Goal: Obtain resource: Download file/media

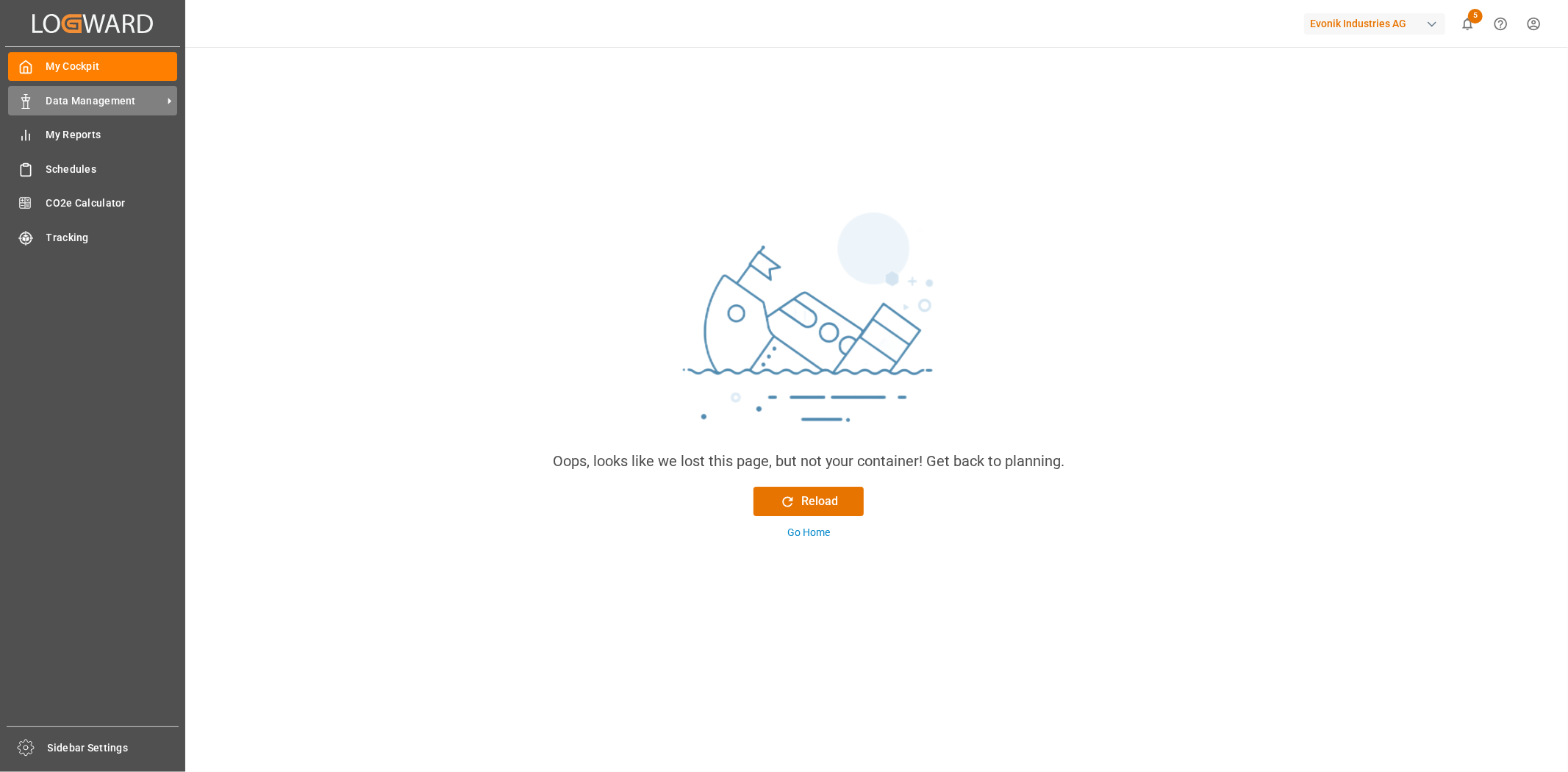
drag, startPoint x: 75, startPoint y: 98, endPoint x: 84, endPoint y: 101, distance: 9.5
click at [75, 98] on span "Data Management" at bounding box center [105, 100] width 117 height 15
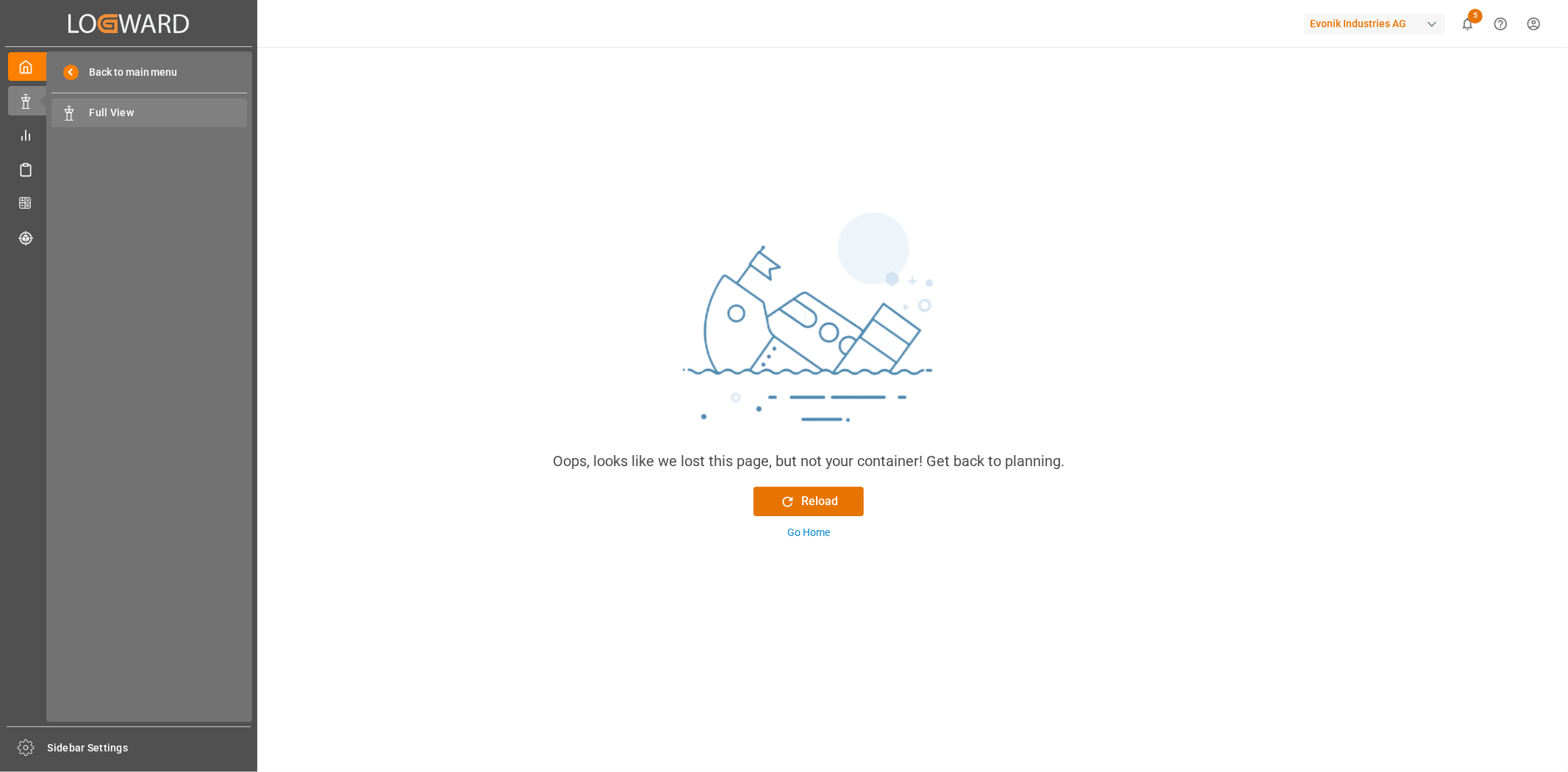
click at [120, 113] on span "Full View" at bounding box center [169, 112] width 158 height 15
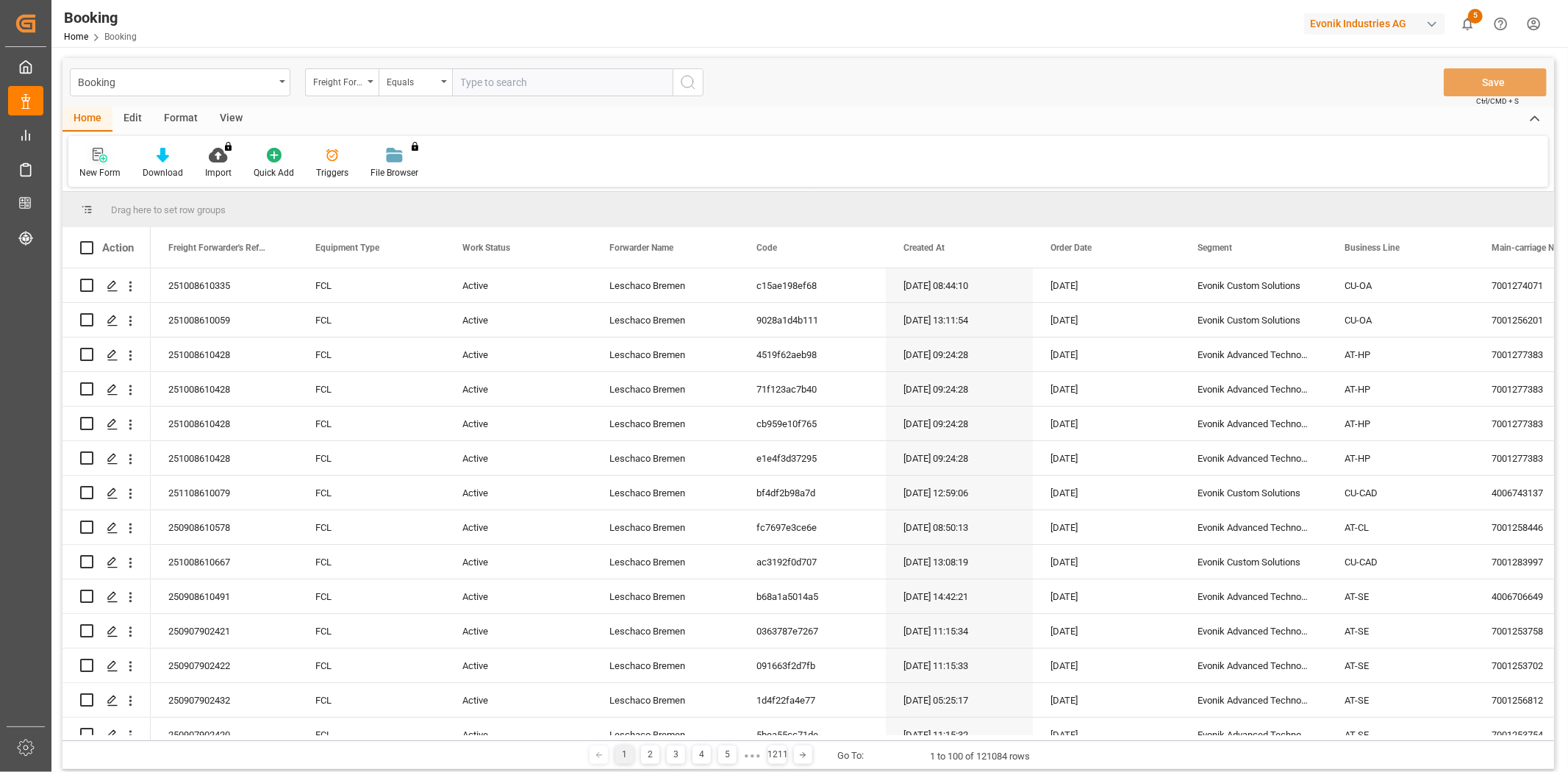
click at [116, 166] on div "New Form" at bounding box center [100, 172] width 41 height 13
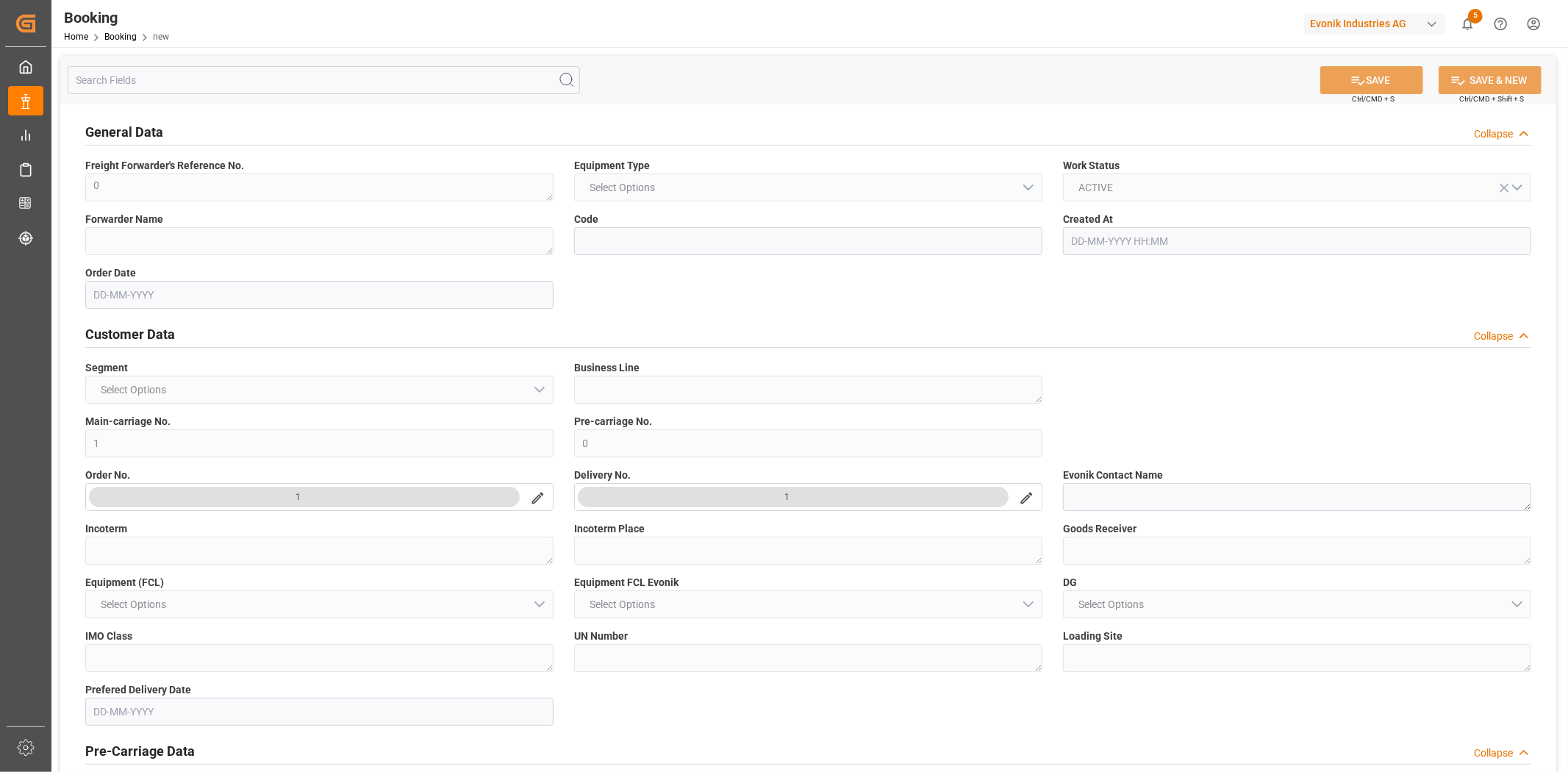
type input "0"
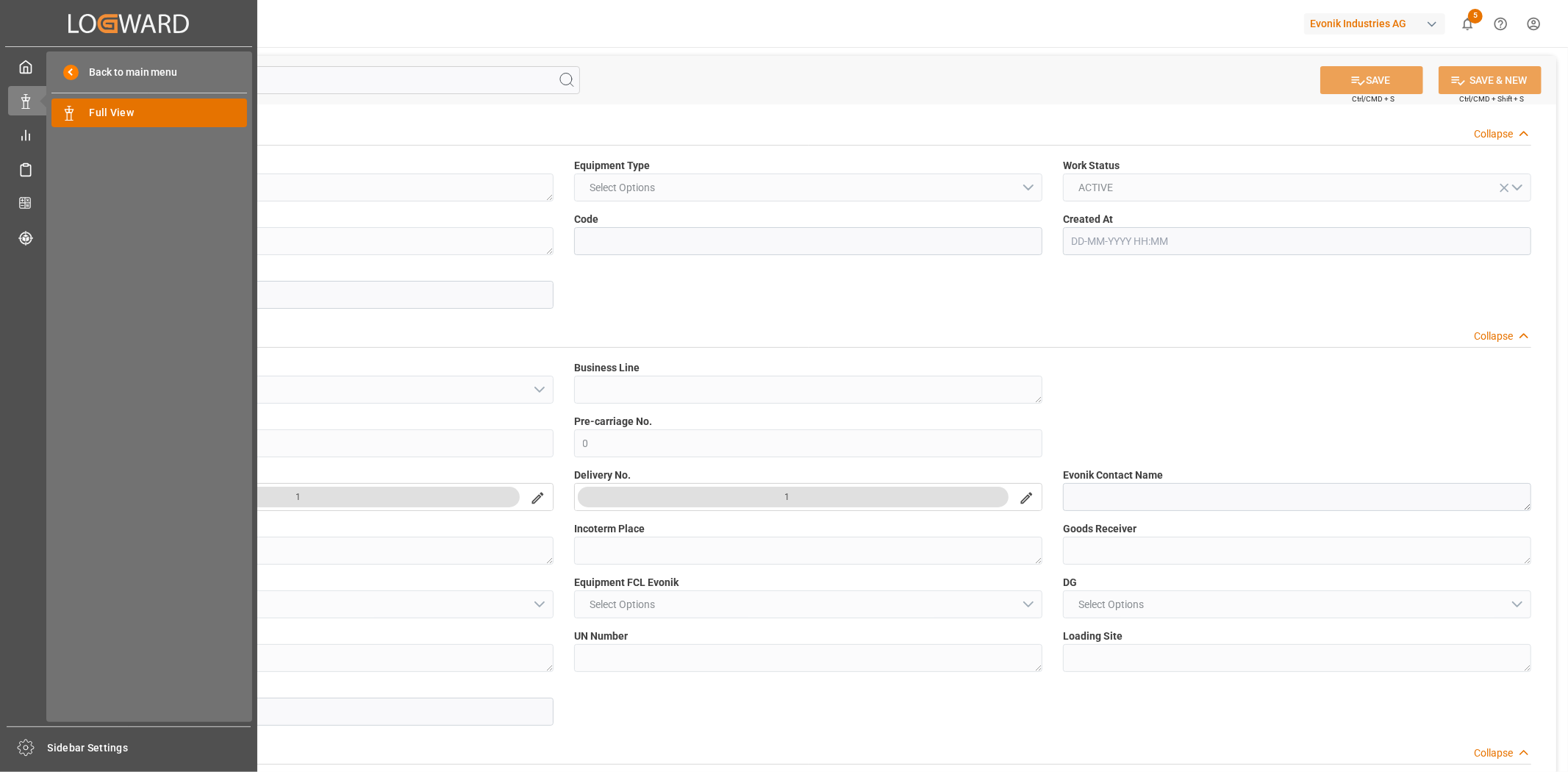
click at [143, 108] on span "Full View" at bounding box center [169, 112] width 158 height 15
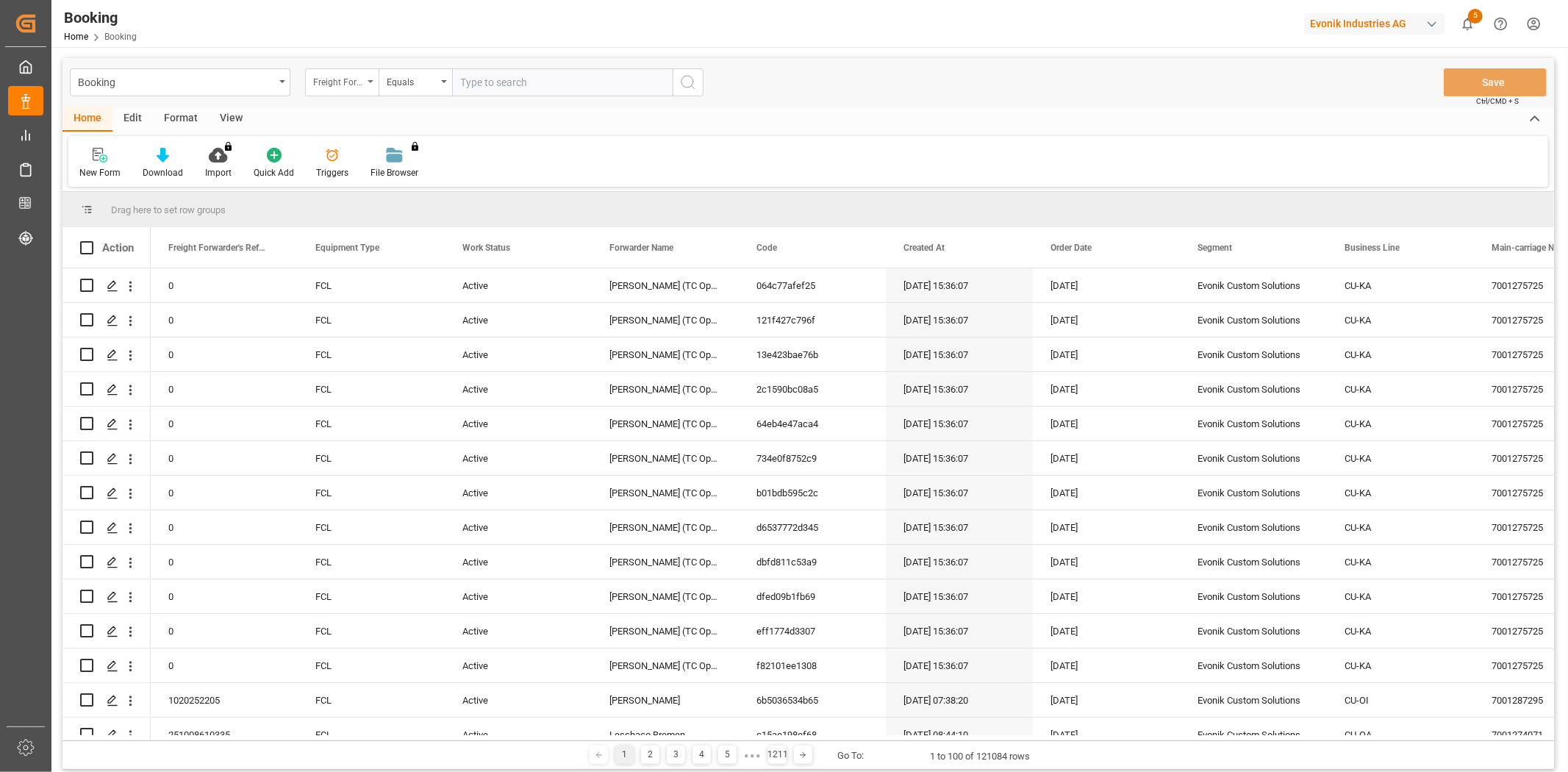
click at [327, 83] on div "Freight Forwarder's Reference No." at bounding box center [338, 80] width 50 height 17
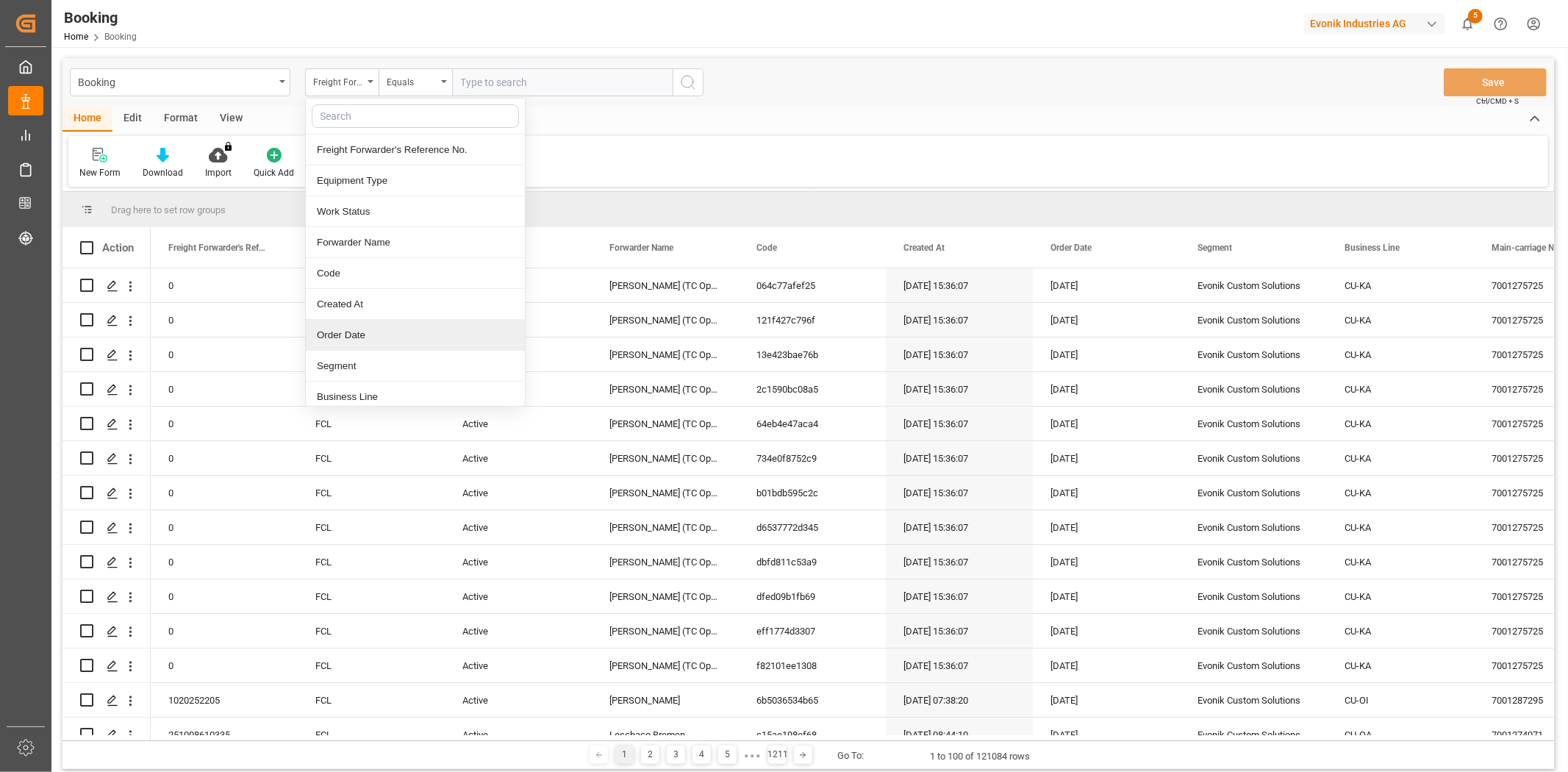
click at [373, 336] on div "Order Date" at bounding box center [415, 335] width 219 height 30
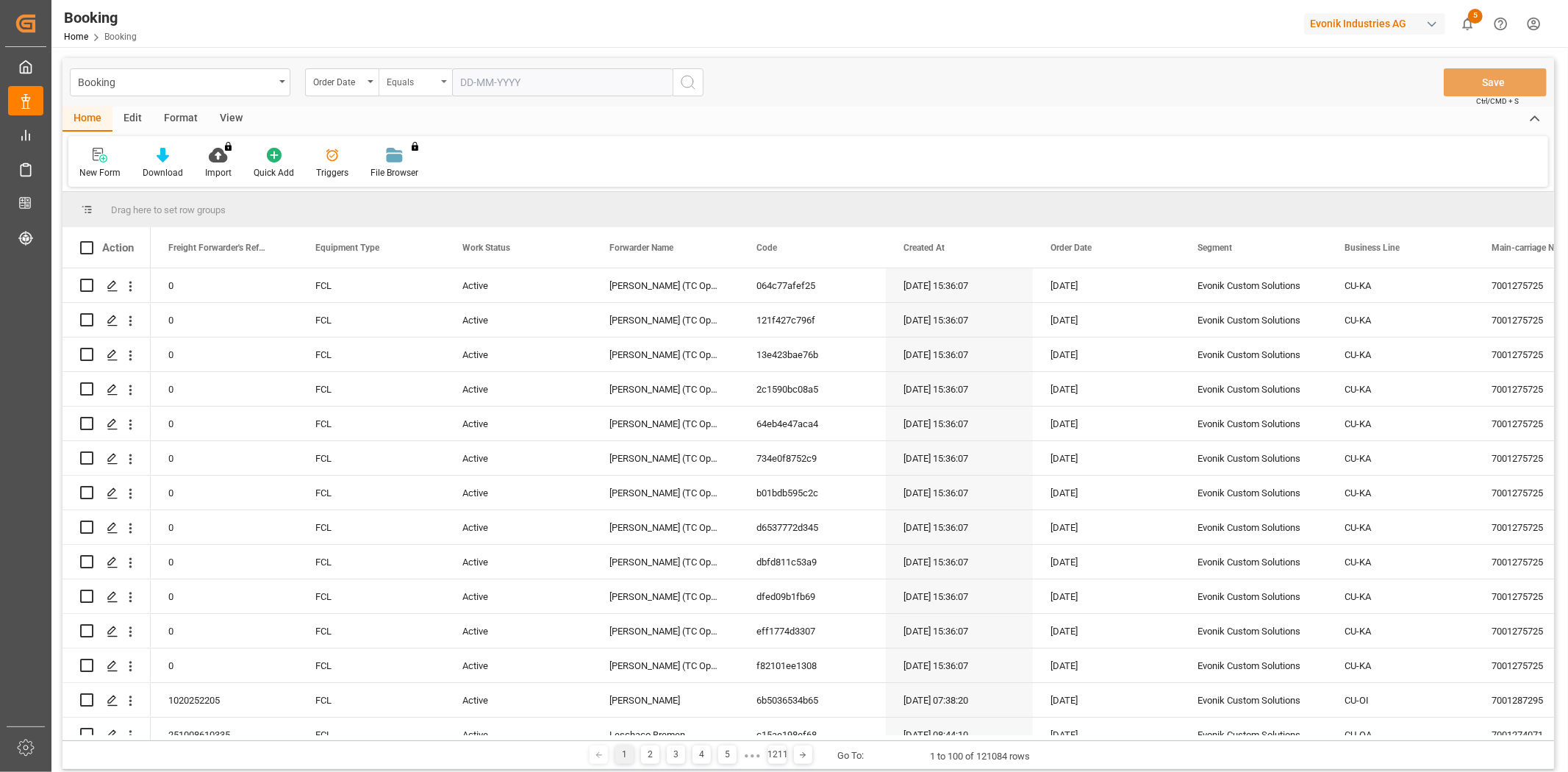
click at [414, 81] on div "Equals" at bounding box center [412, 80] width 50 height 17
click at [425, 243] on div "Greater than" at bounding box center [489, 242] width 219 height 30
click at [480, 83] on input "text" at bounding box center [562, 82] width 221 height 28
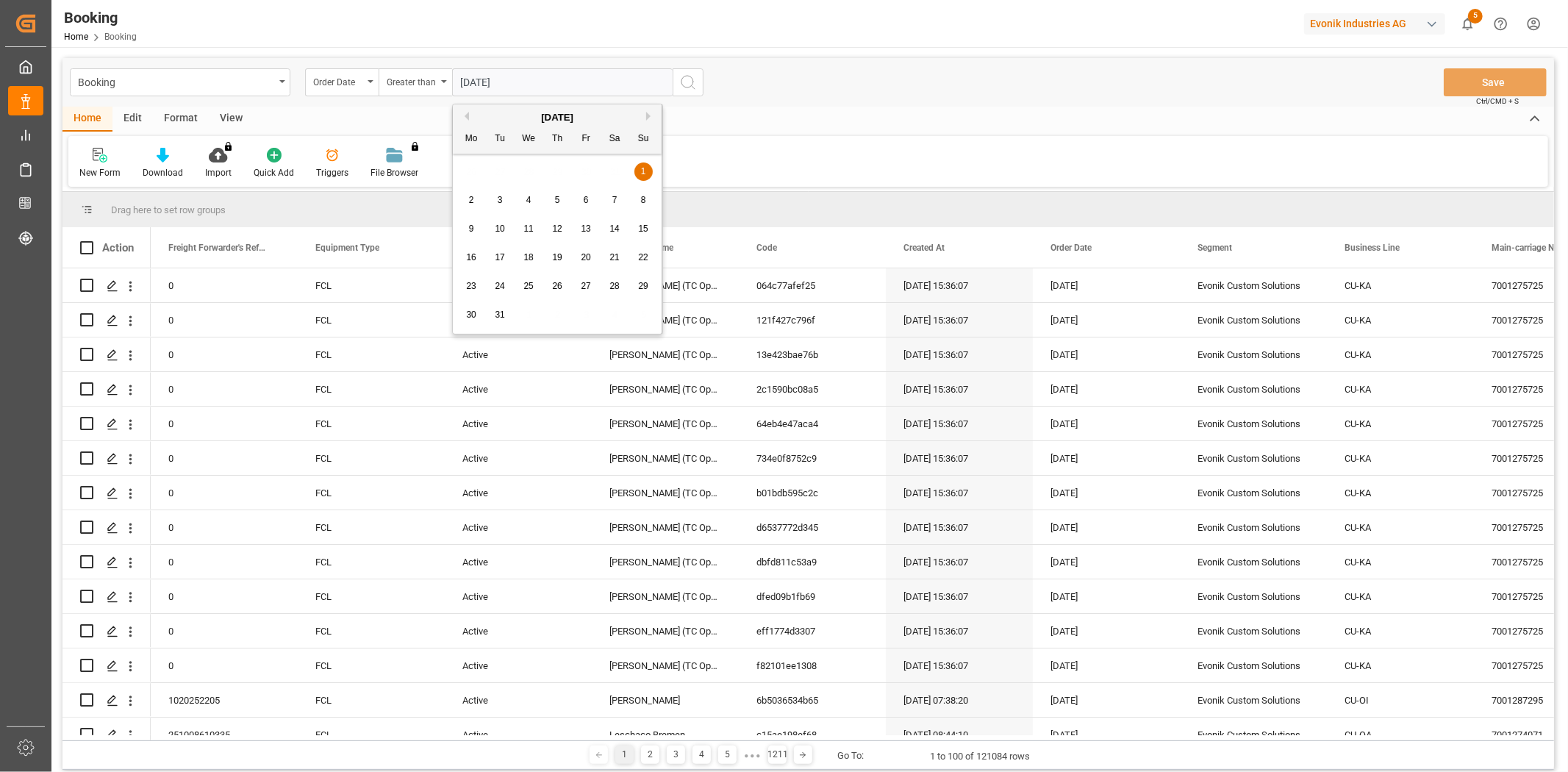
type input "[DATE]"
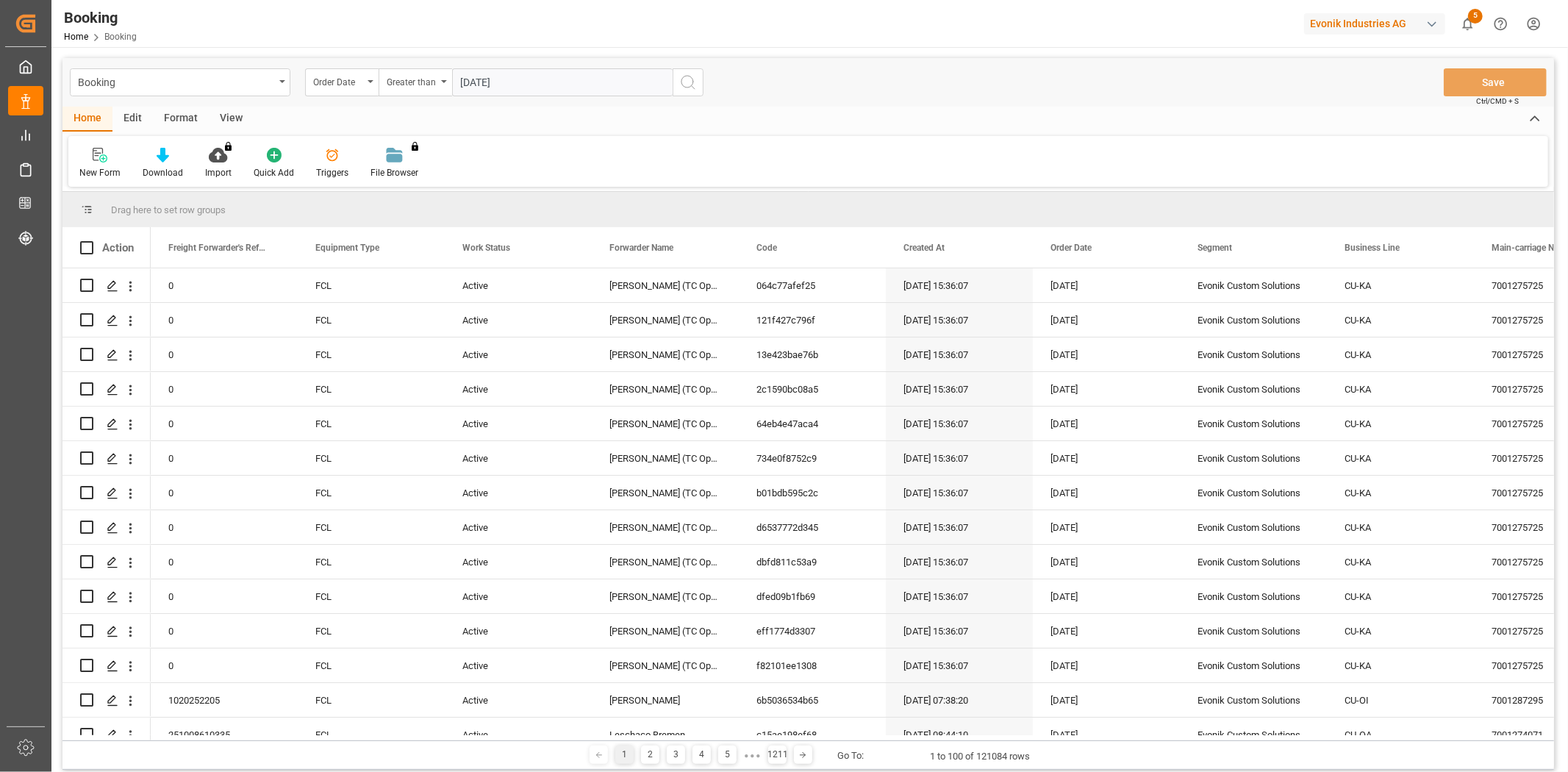
click at [694, 86] on icon "search button" at bounding box center [688, 82] width 18 height 18
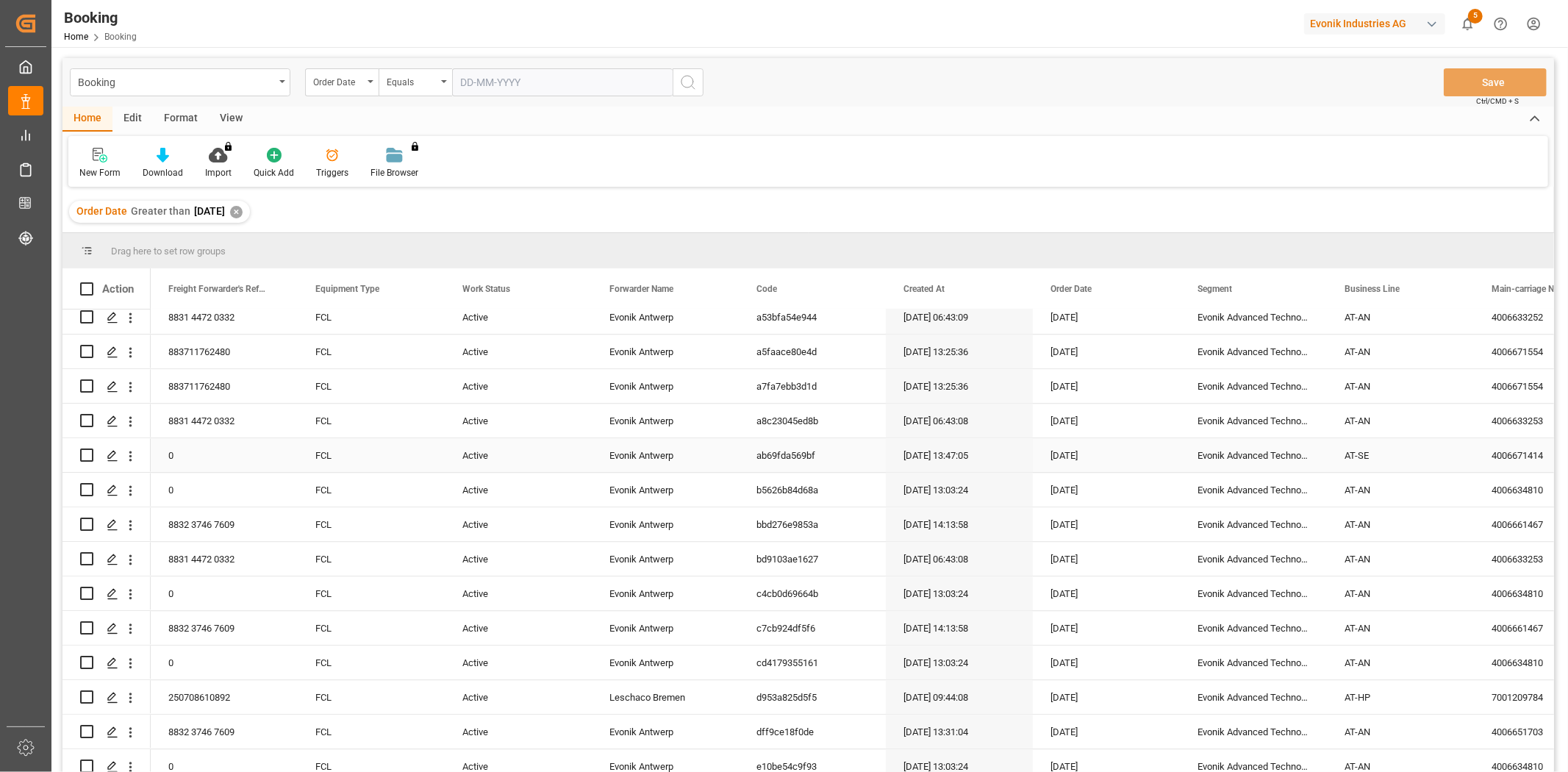
scroll to position [2992, 0]
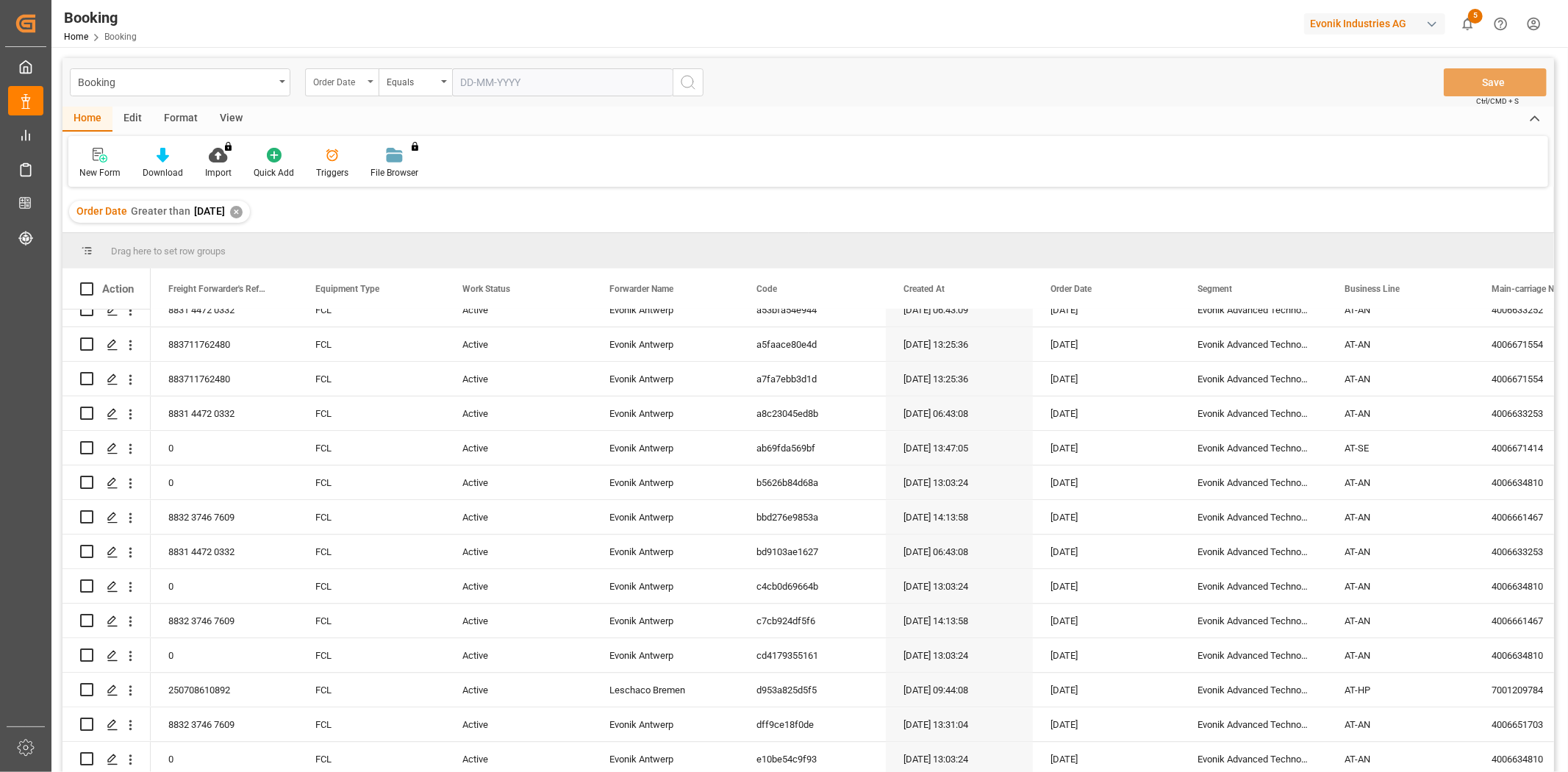
click at [341, 74] on div "Order Date" at bounding box center [338, 80] width 50 height 17
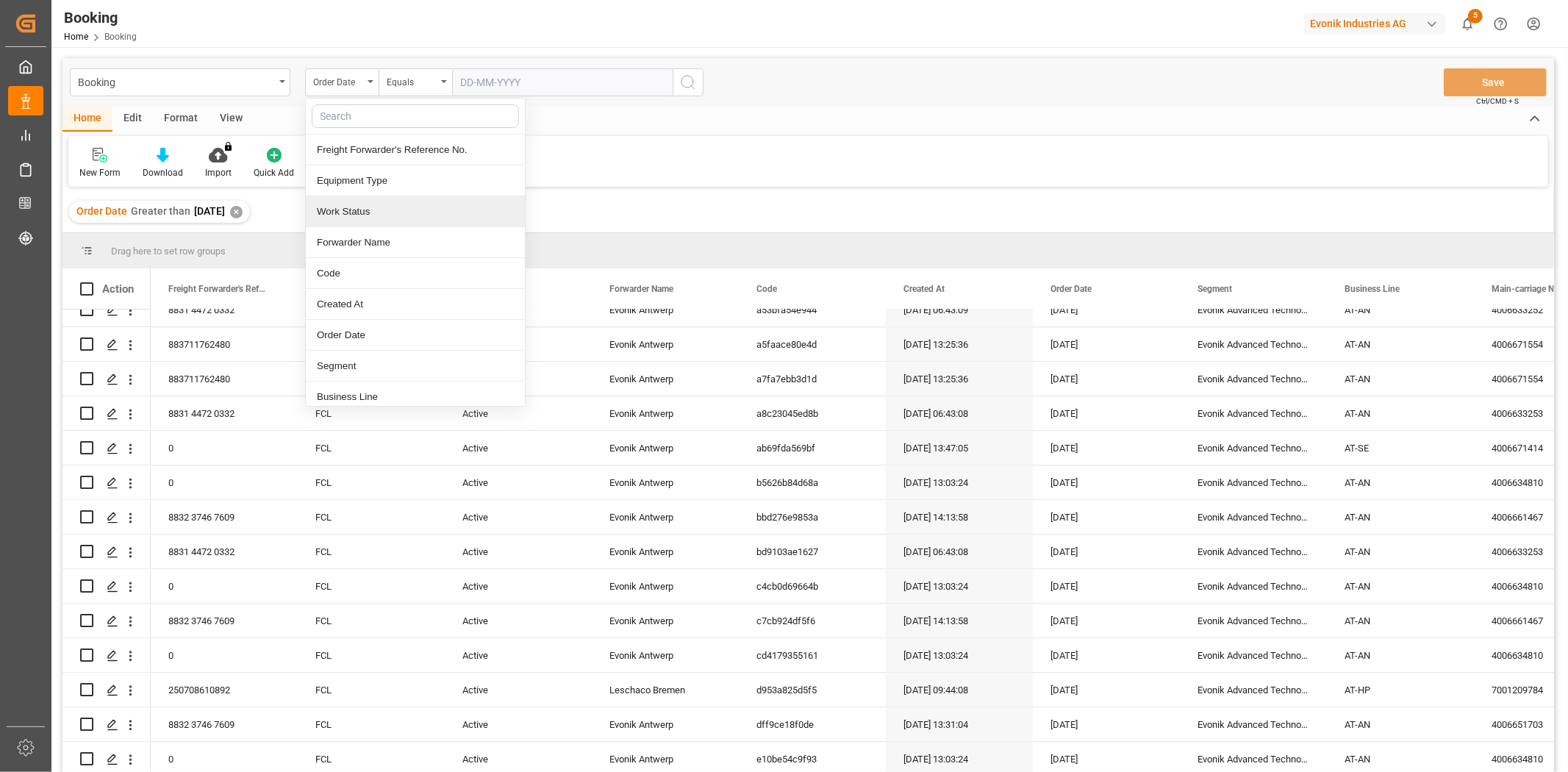
click at [372, 214] on div "Work Status" at bounding box center [415, 212] width 219 height 30
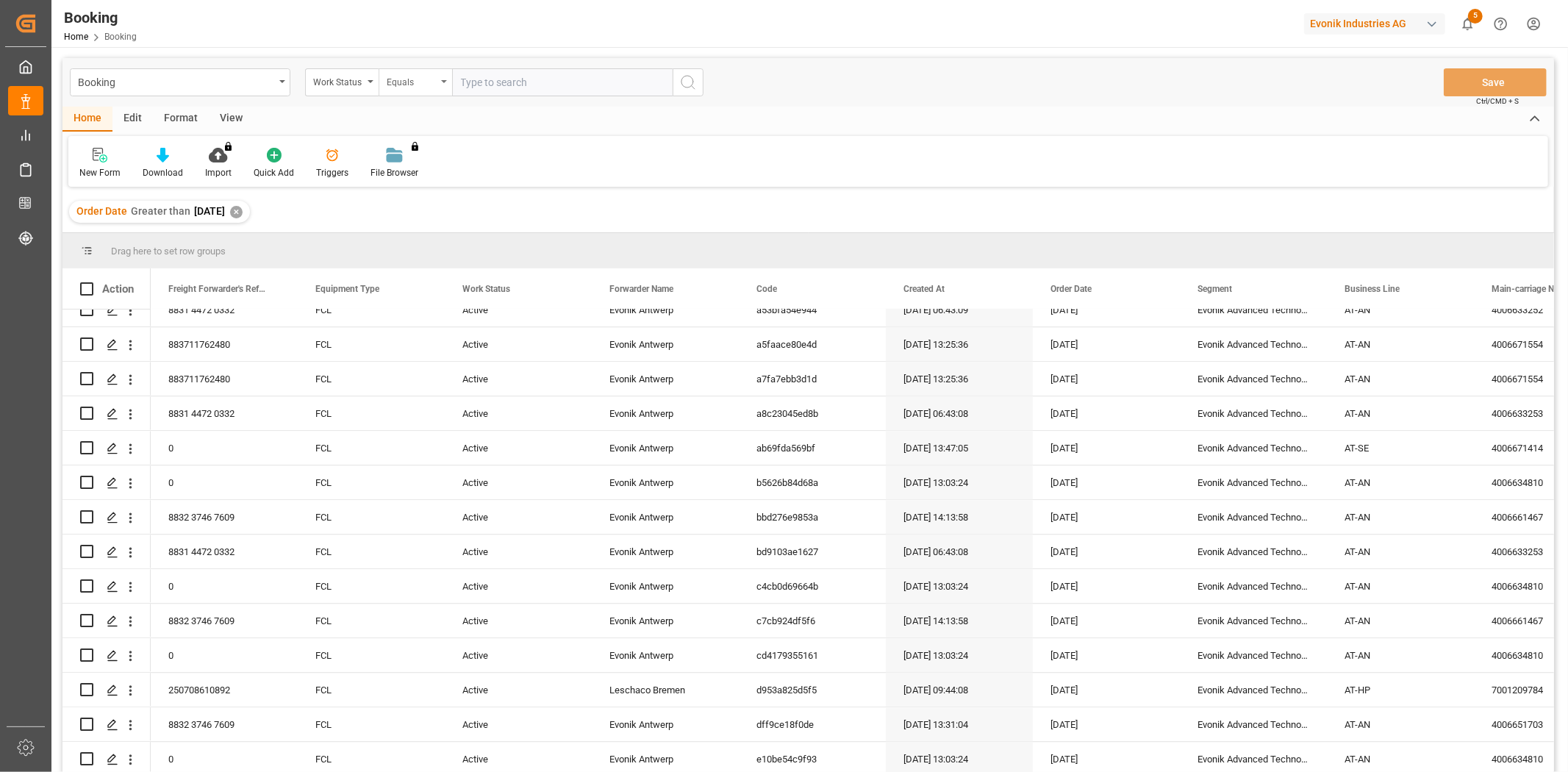
click at [426, 89] on div "Equals" at bounding box center [415, 82] width 74 height 28
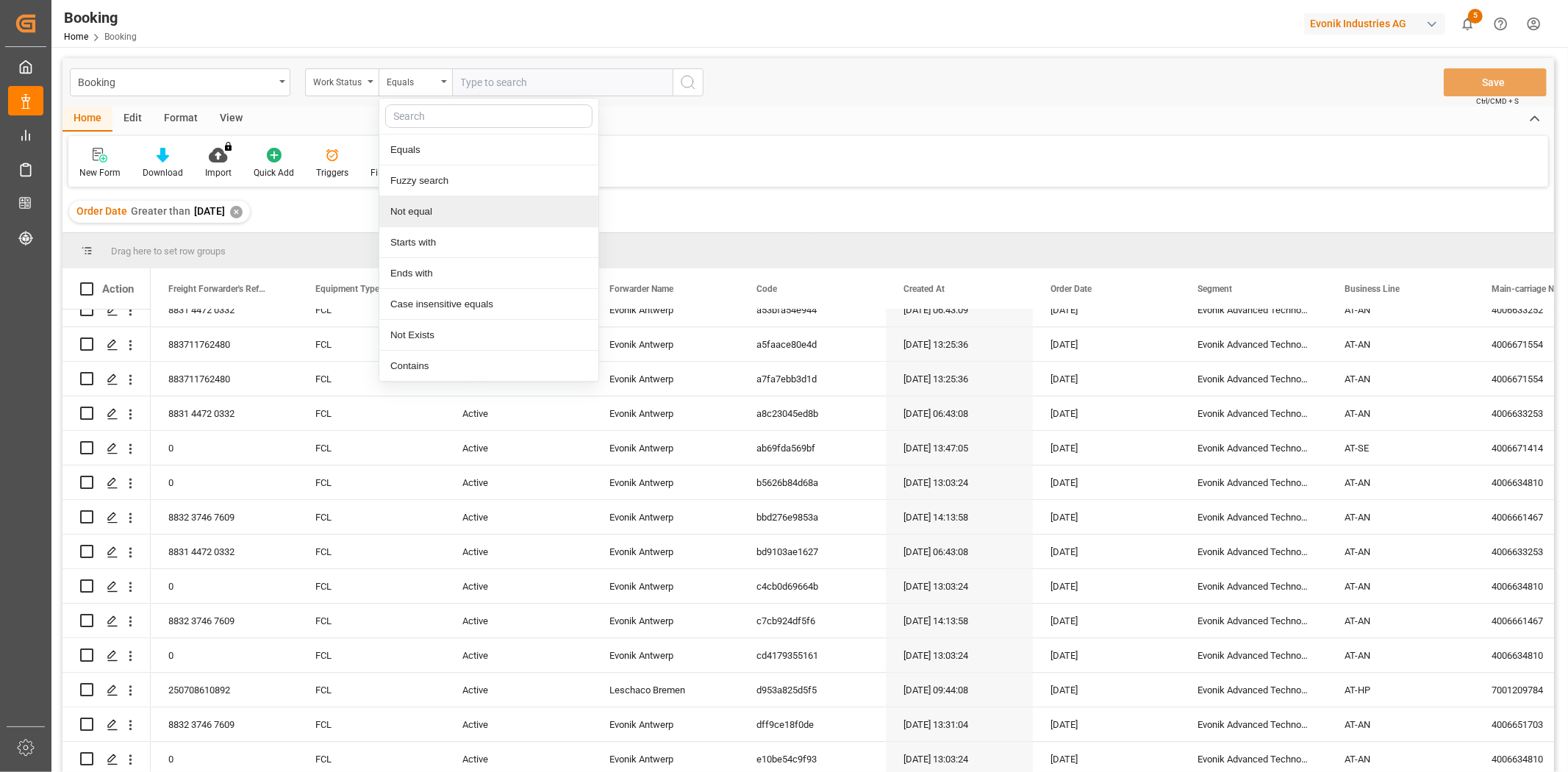
click at [449, 214] on div "Not equal" at bounding box center [489, 212] width 219 height 30
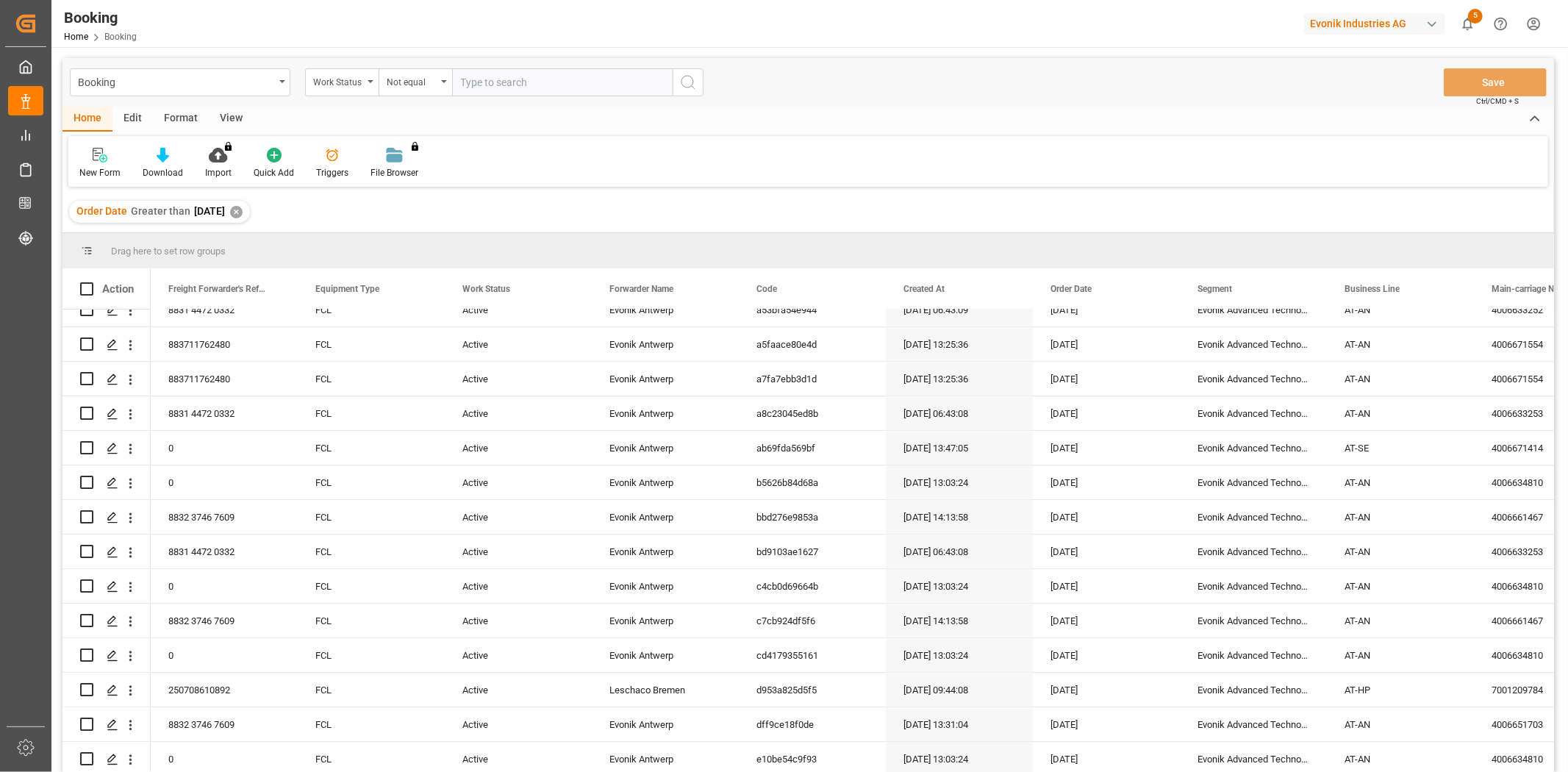
click at [504, 82] on input "text" at bounding box center [562, 82] width 221 height 28
type input "cancel"
click at [692, 82] on icon "search button" at bounding box center [688, 82] width 18 height 18
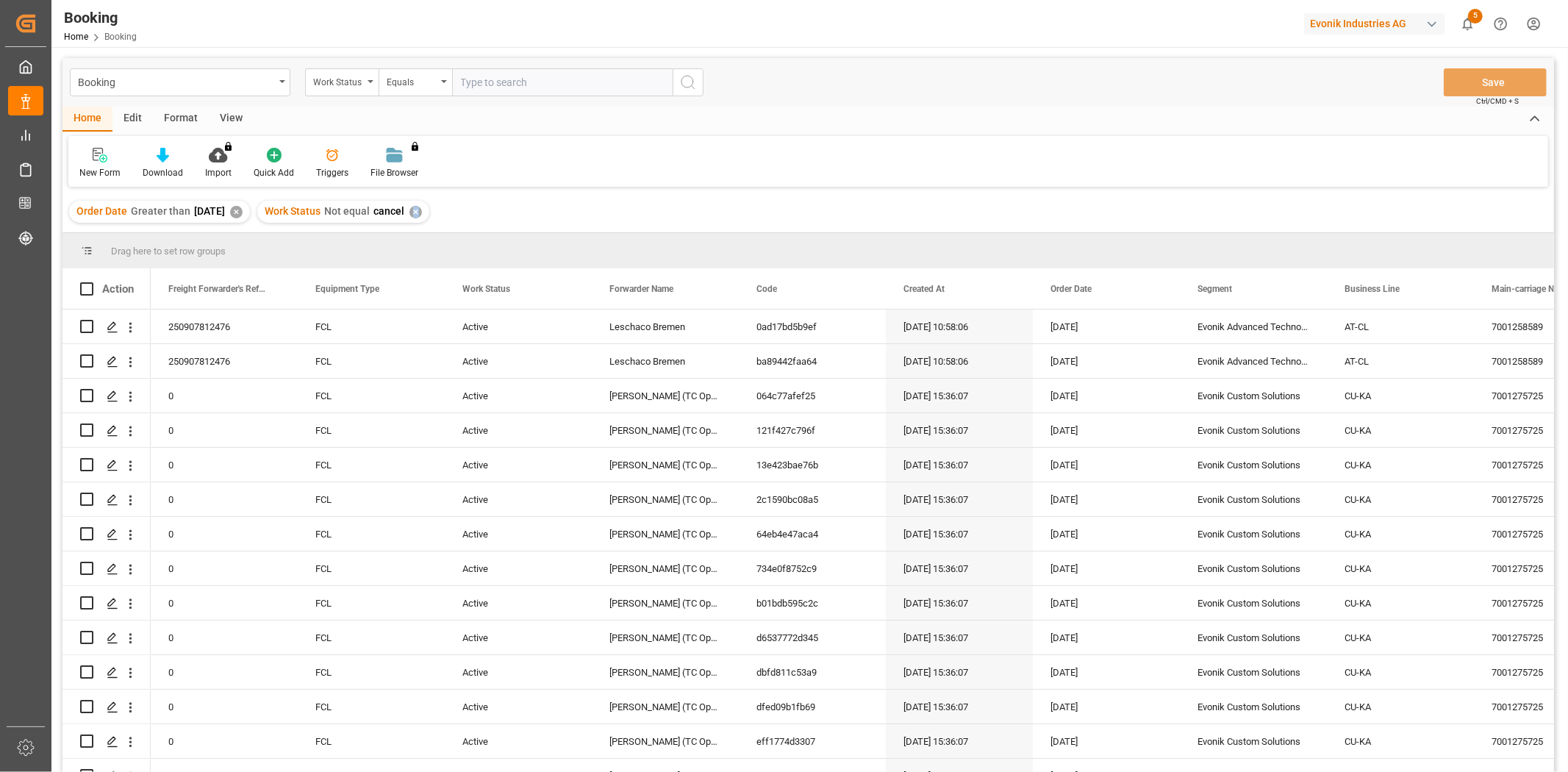
drag, startPoint x: 430, startPoint y: 212, endPoint x: 597, endPoint y: 217, distance: 167.1
click at [593, 219] on div "Order Date Greater than [DATE] ✕ Work Status Not equal cancel ✕" at bounding box center [808, 212] width 1492 height 41
click at [606, 197] on div "Order Date Greater than [DATE] ✕ Work Status Not equal cancel ✕" at bounding box center [808, 212] width 1492 height 41
click at [160, 163] on div "Download" at bounding box center [163, 163] width 63 height 32
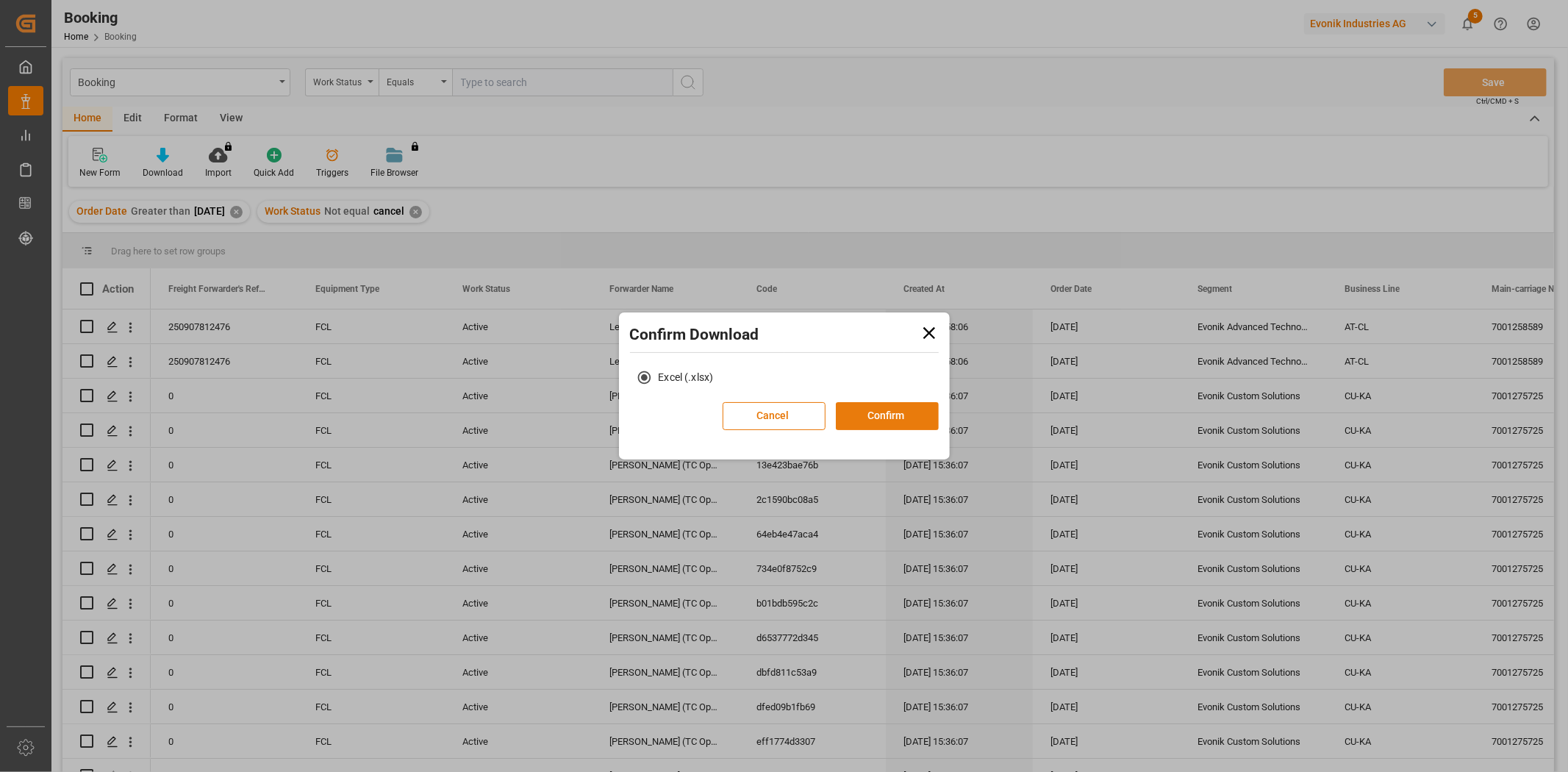
click at [876, 412] on button "Confirm" at bounding box center [887, 415] width 103 height 28
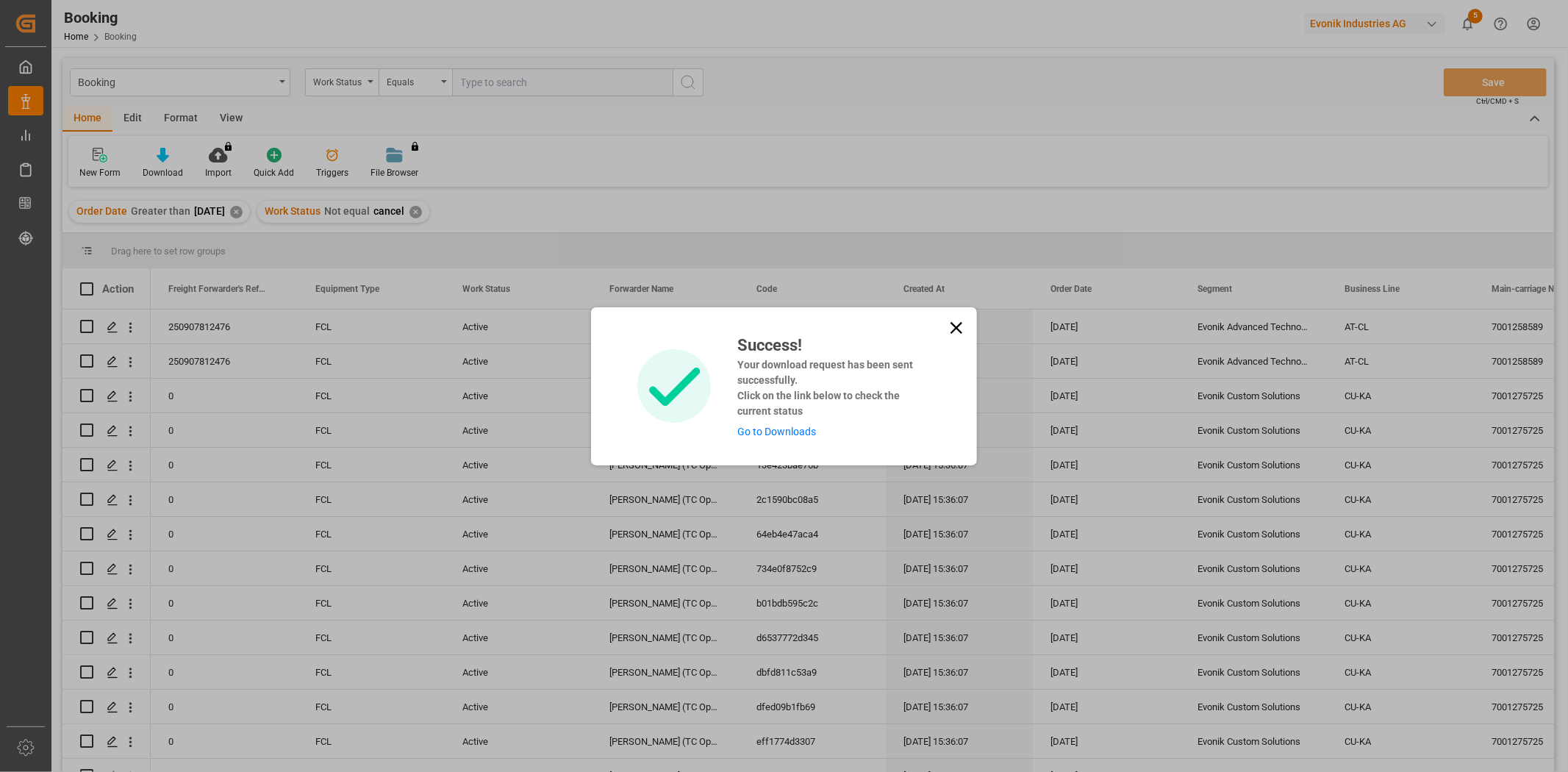
click at [804, 436] on link "Go to Downloads" at bounding box center [777, 431] width 79 height 12
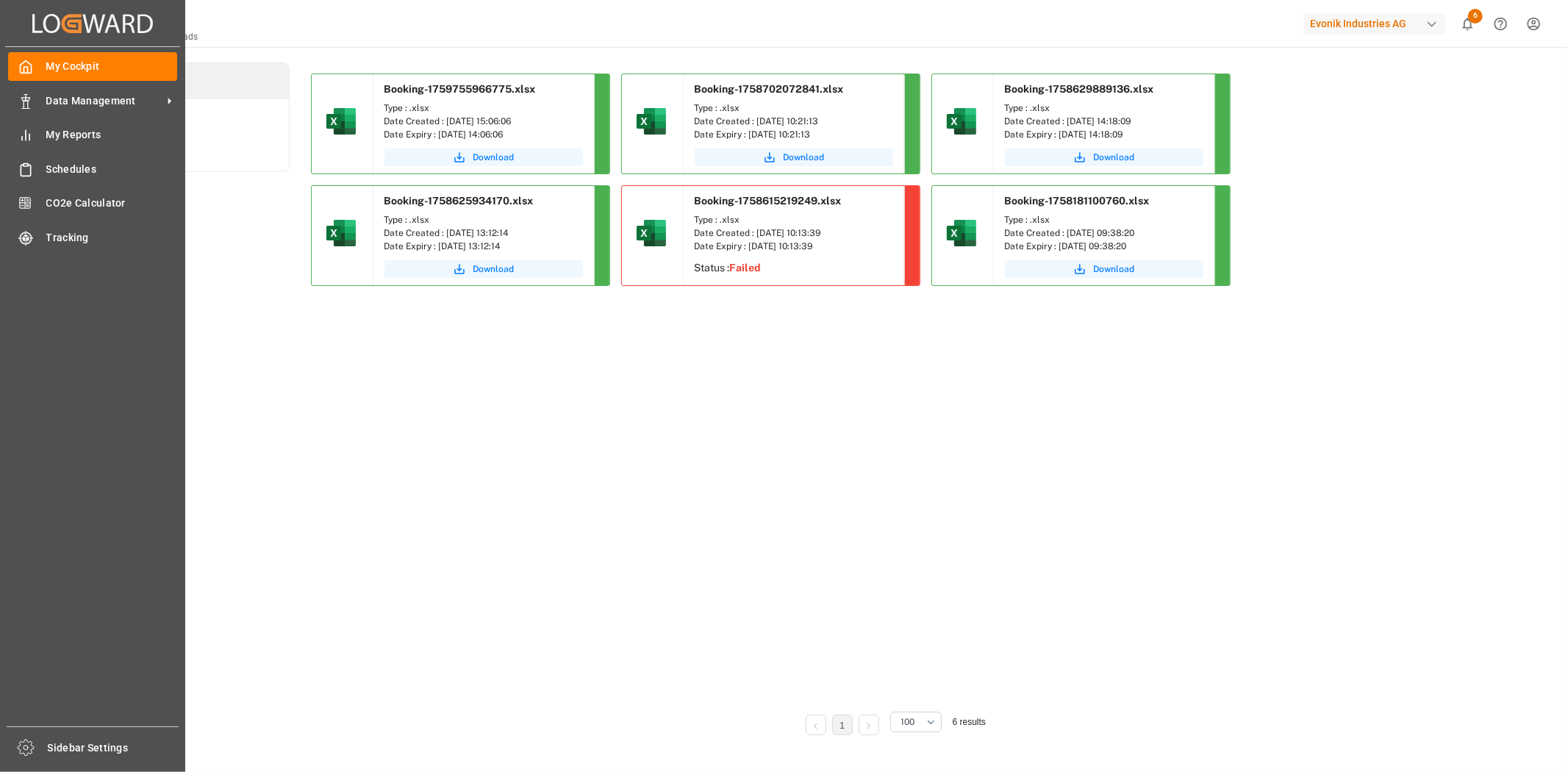
drag, startPoint x: 180, startPoint y: 351, endPoint x: 96, endPoint y: 348, distance: 84.1
click at [96, 348] on div "My Cockpit My Cockpit Data Management Data Management My Reports My Reports Sch…" at bounding box center [92, 386] width 175 height 679
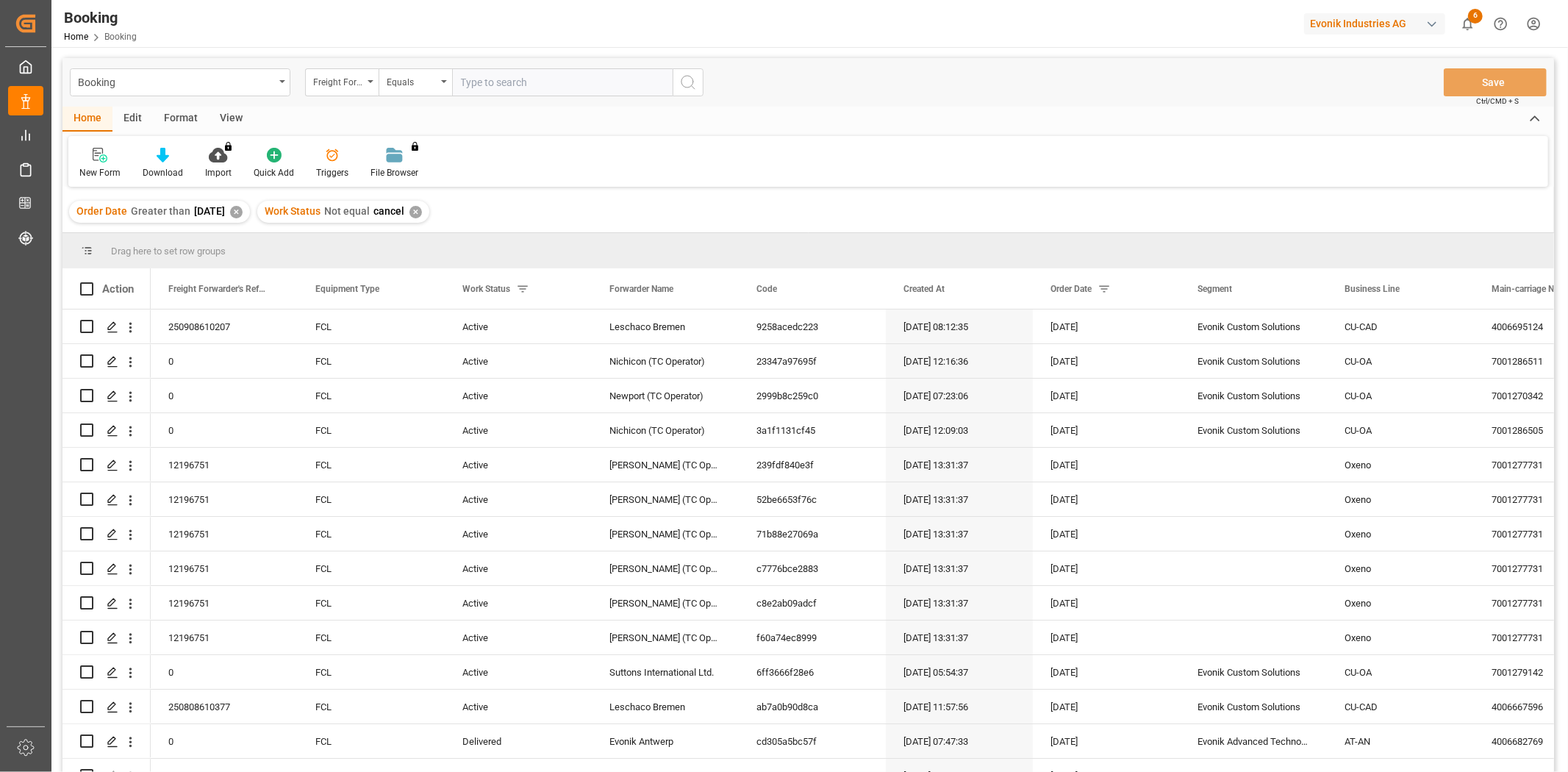
click at [1537, 21] on html "Created by potrace 1.15, written by Peter Selinger 2001-2017 Created by potrace…" at bounding box center [784, 386] width 1568 height 772
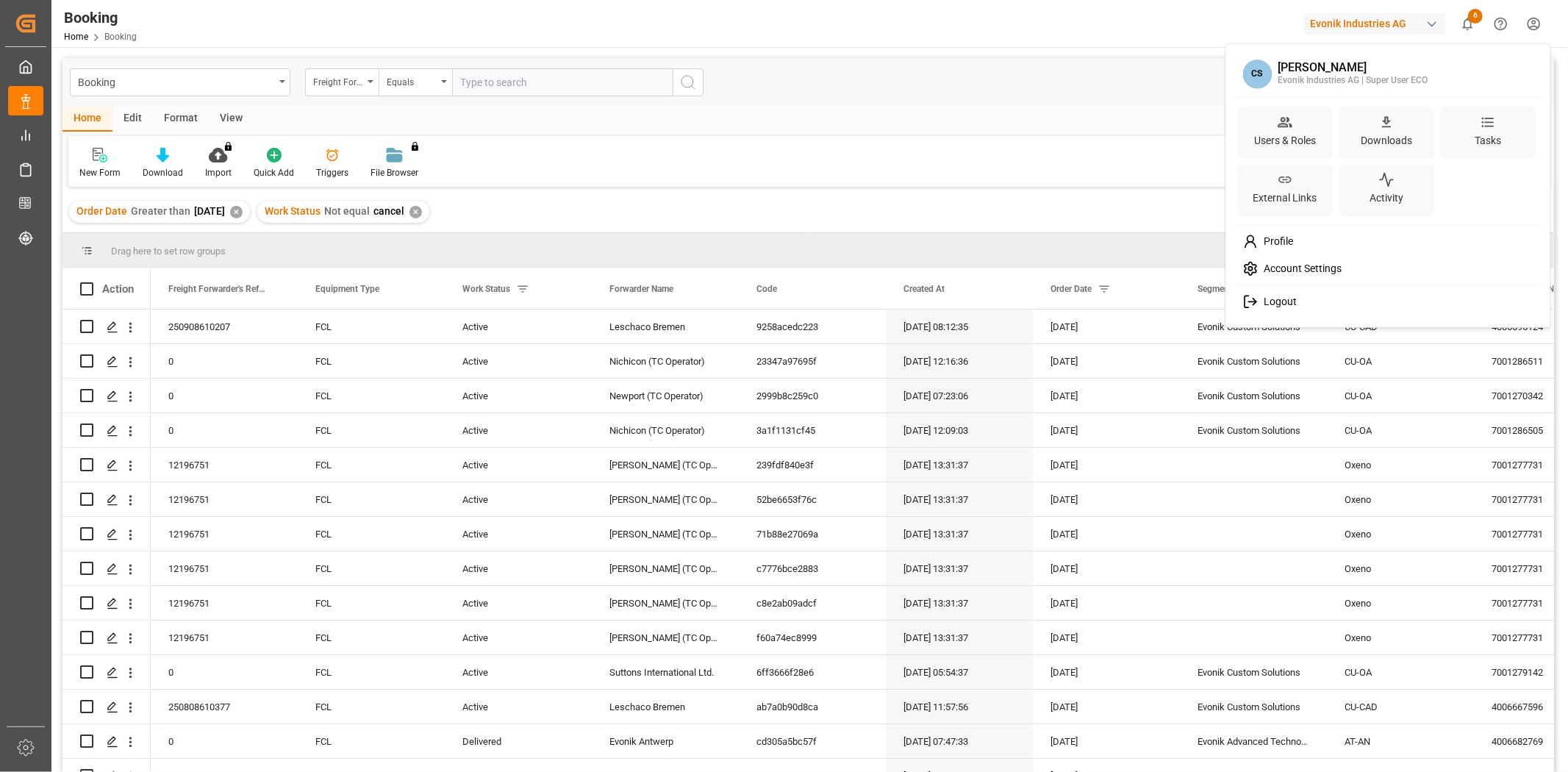
click at [1088, 147] on html "Created by potrace 1.15, written by Peter Selinger 2001-2017 Created by potrace…" at bounding box center [784, 386] width 1568 height 772
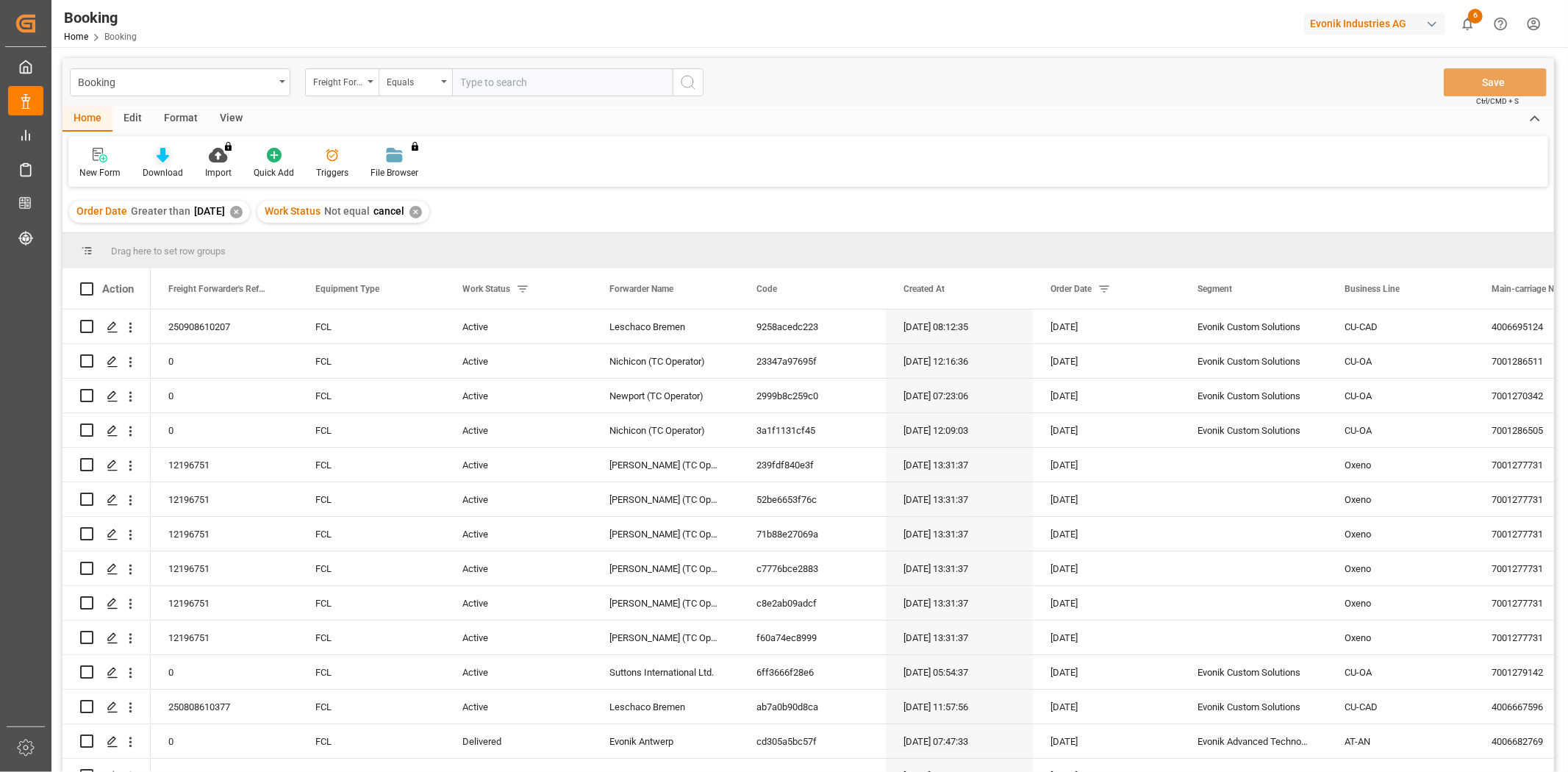
click at [158, 159] on icon at bounding box center [163, 155] width 13 height 14
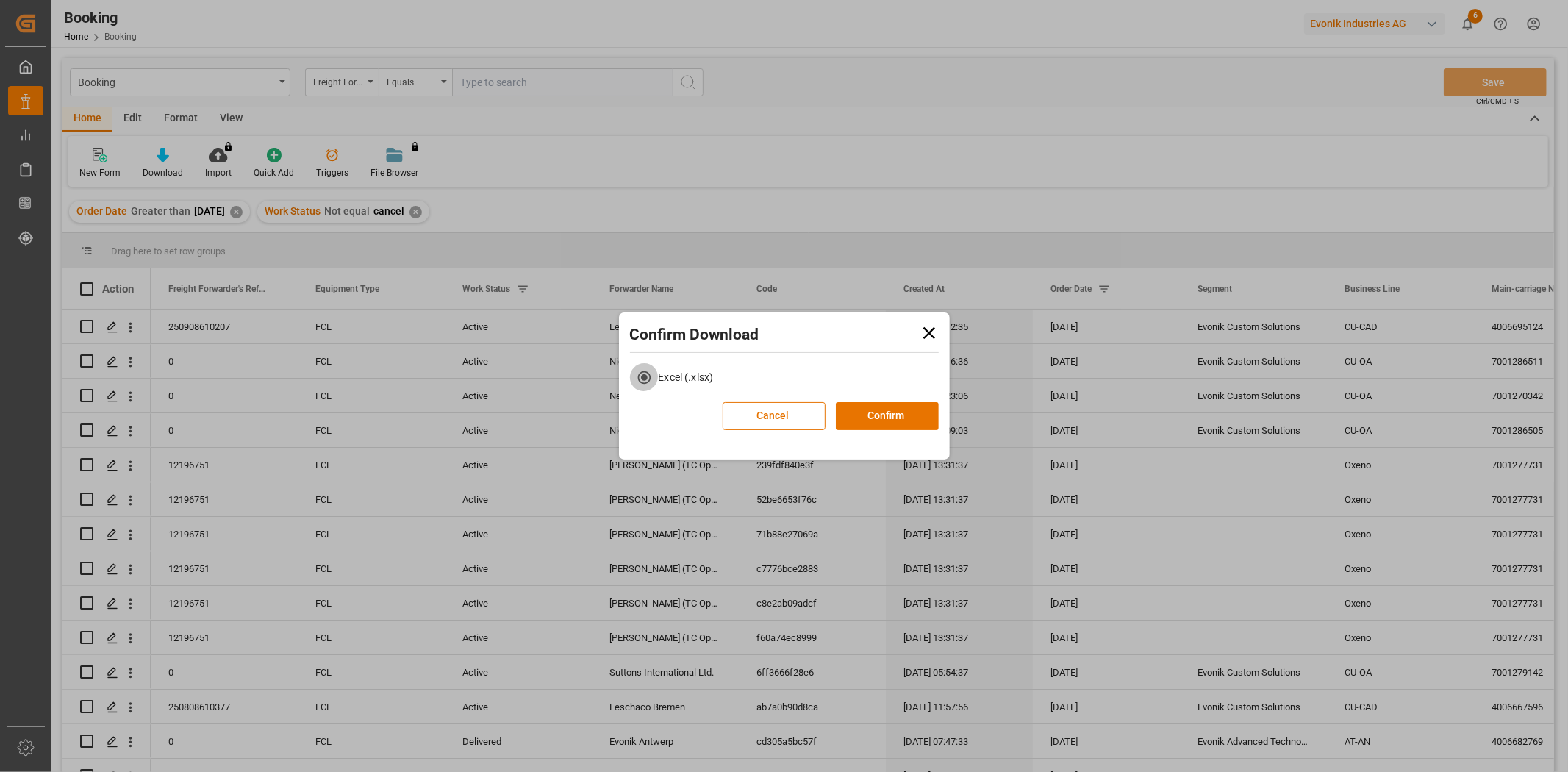
drag, startPoint x: 769, startPoint y: 405, endPoint x: 826, endPoint y: 357, distance: 74.5
click at [770, 405] on button "Cancel" at bounding box center [774, 415] width 103 height 28
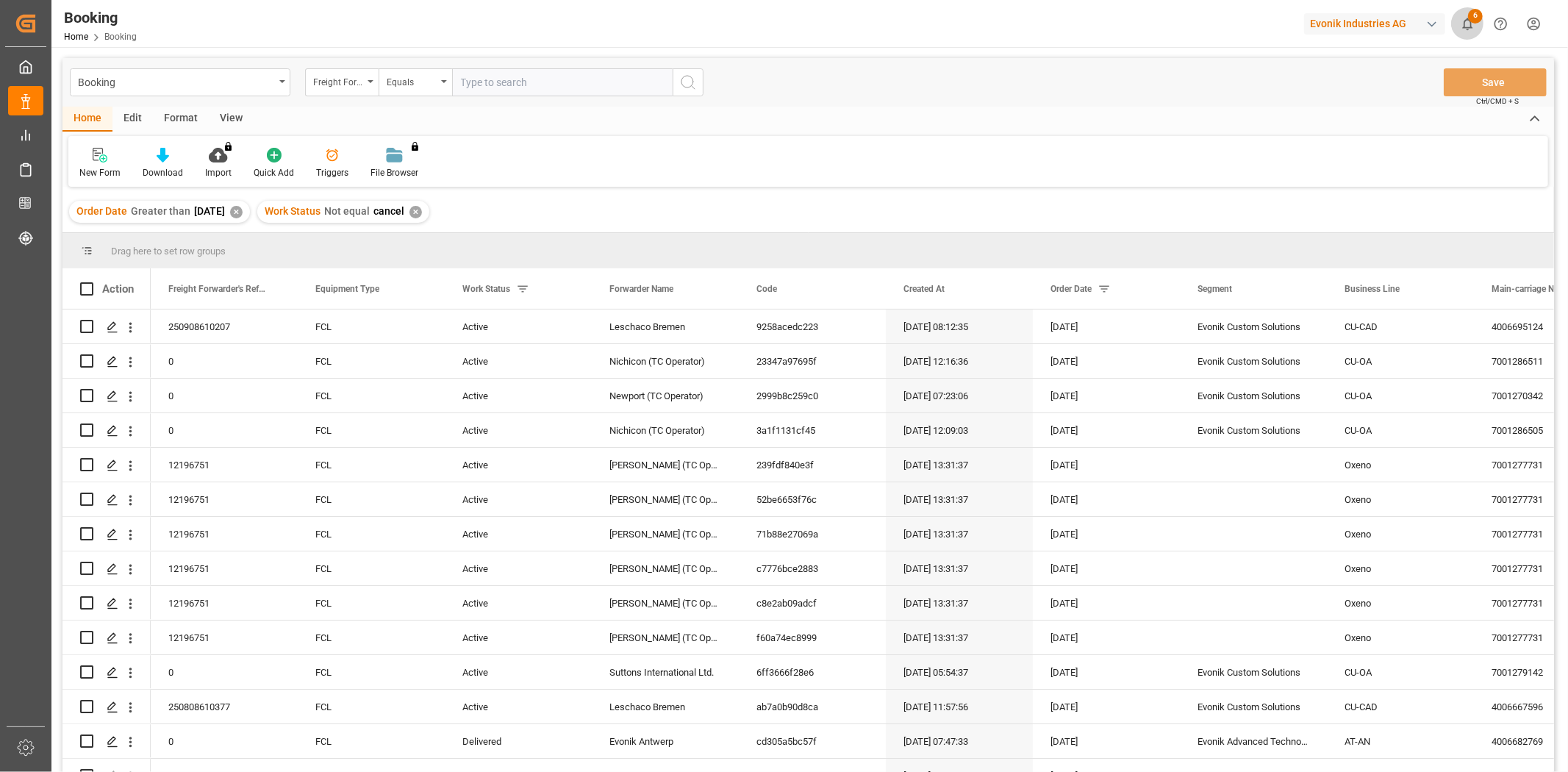
click at [1468, 32] on button "6" at bounding box center [1468, 23] width 33 height 33
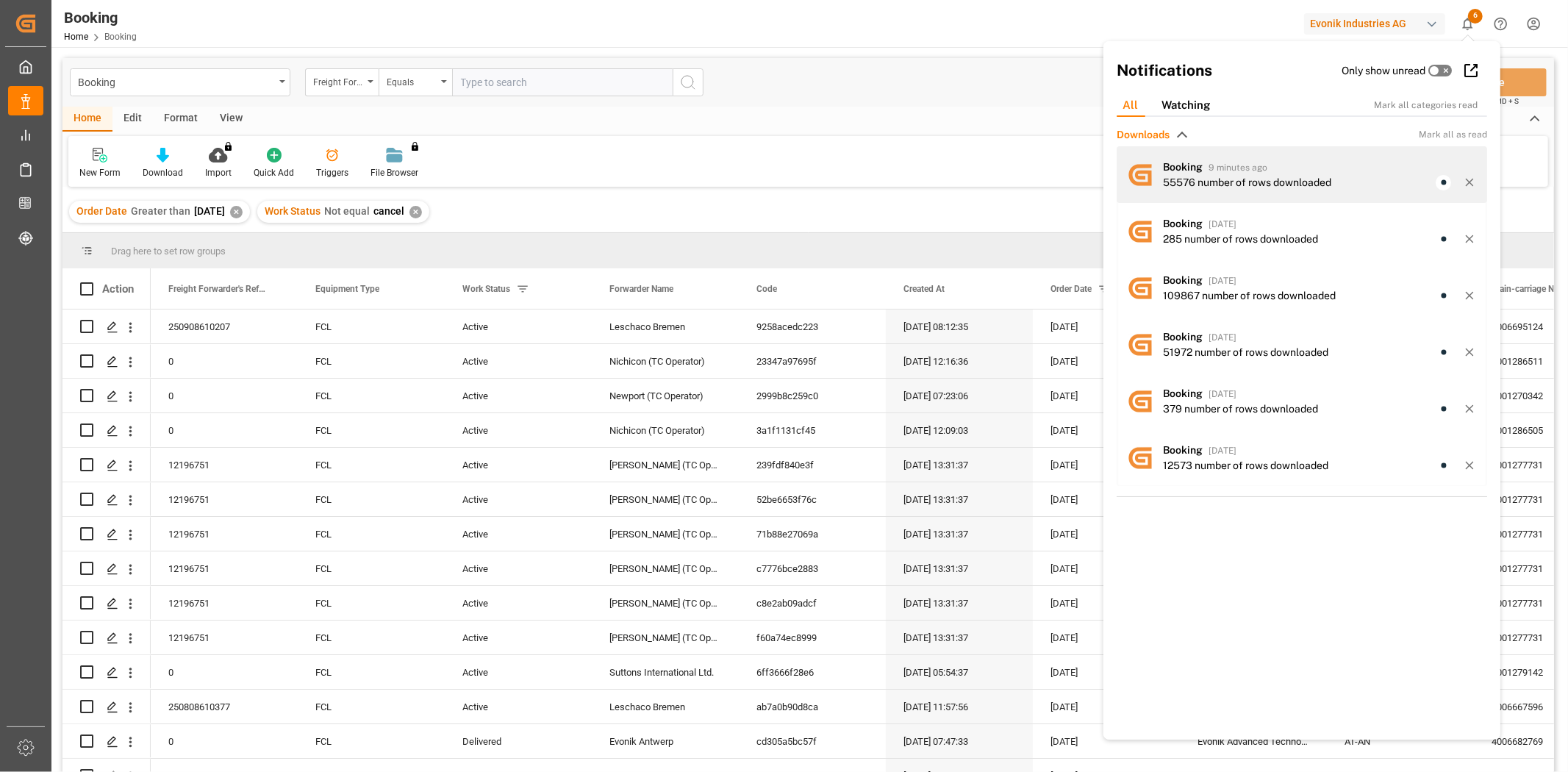
click at [1290, 178] on div "55576 number of rows downloaded" at bounding box center [1248, 182] width 169 height 15
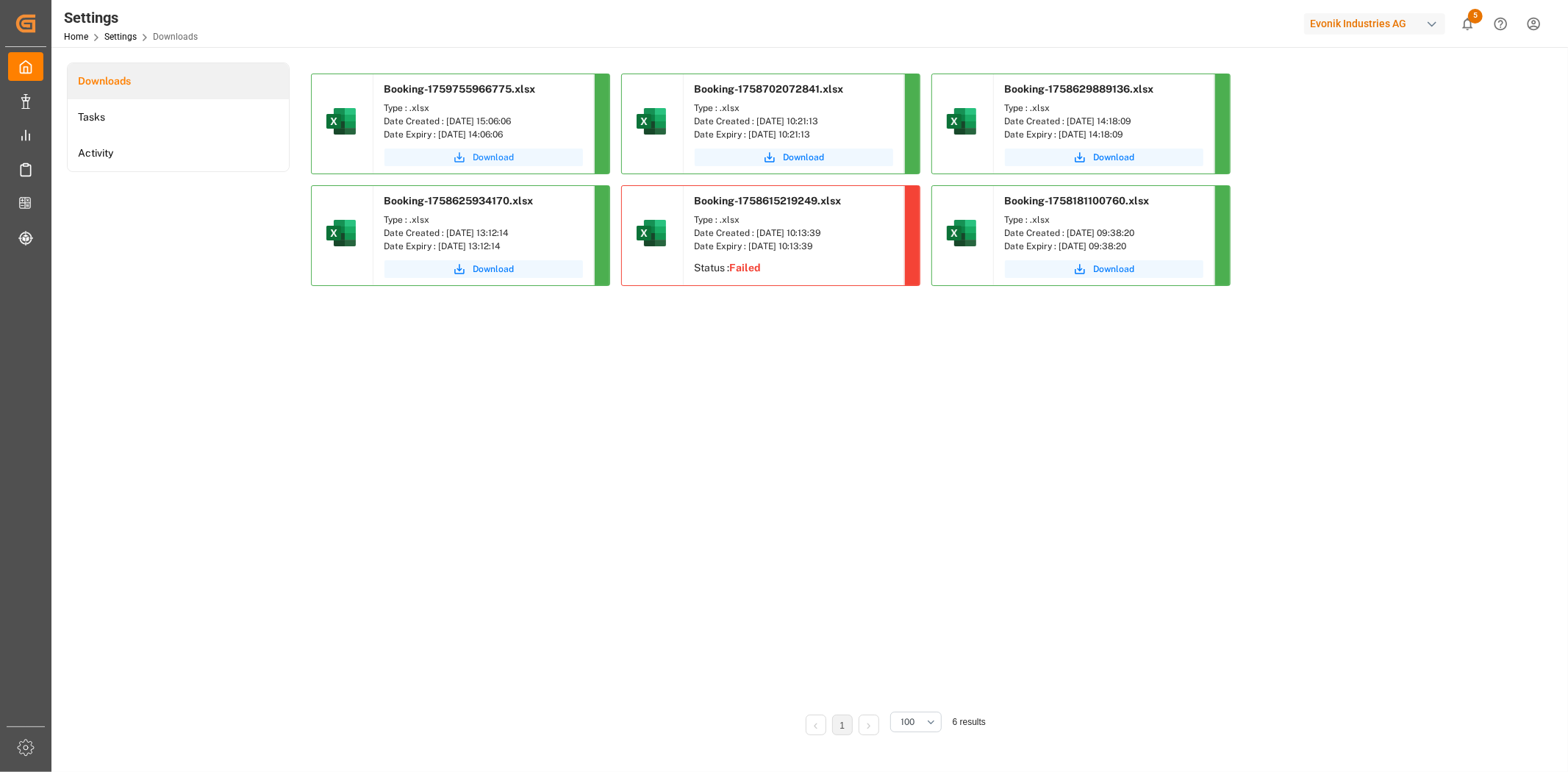
click at [497, 157] on span "Download" at bounding box center [494, 157] width 41 height 13
drag, startPoint x: 1442, startPoint y: 189, endPoint x: 3136, endPoint y: 194, distance: 1694.0
click at [1568, 194] on html "Created by potrace 1.15, written by Peter Selinger 2001-2017 Created by potrace…" at bounding box center [784, 386] width 1568 height 772
